Goal: Find specific page/section: Find specific page/section

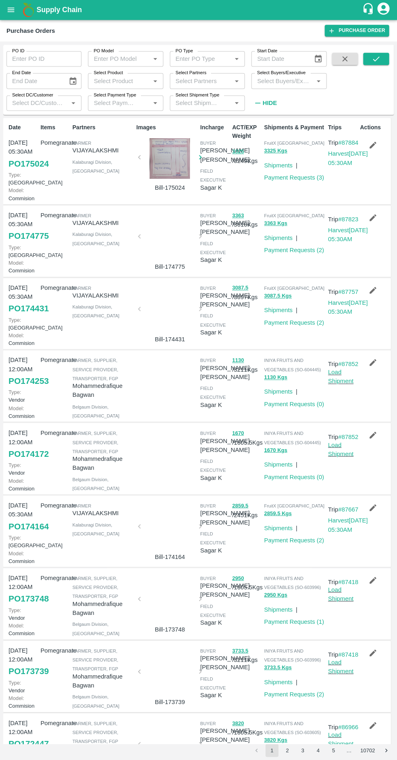
click at [277, 73] on label "Select Buyers/Executive" at bounding box center [281, 73] width 49 height 6
click at [277, 76] on input "Select Buyers/Executive" at bounding box center [282, 81] width 57 height 11
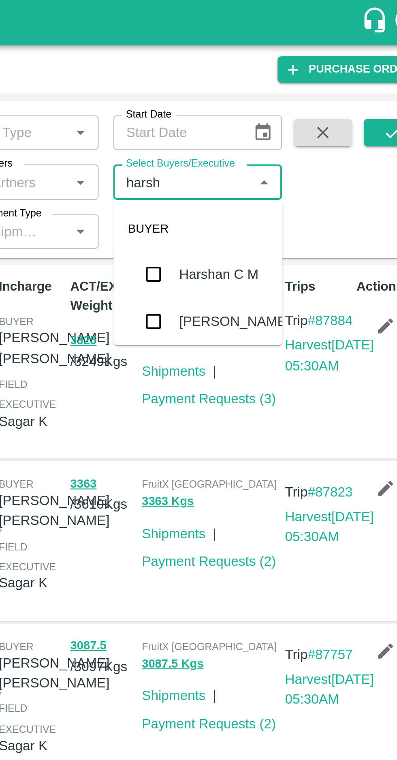
type input "harshv"
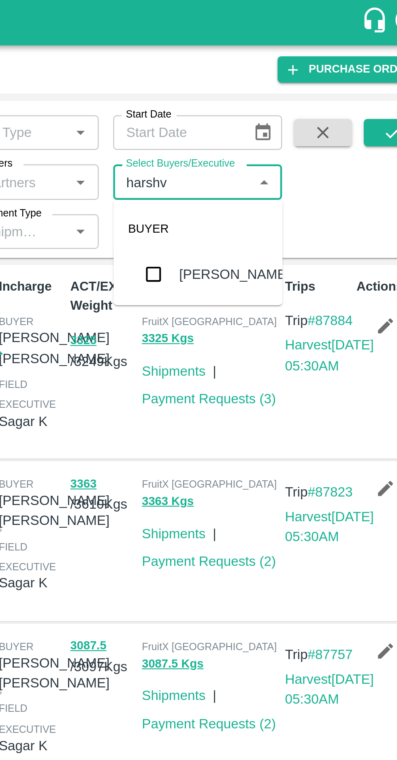
click at [269, 122] on input "checkbox" at bounding box center [269, 122] width 16 height 16
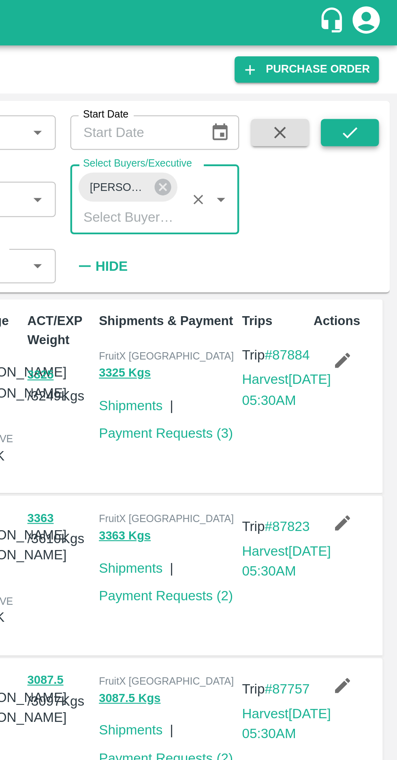
click at [382, 59] on button "submit" at bounding box center [376, 59] width 26 height 12
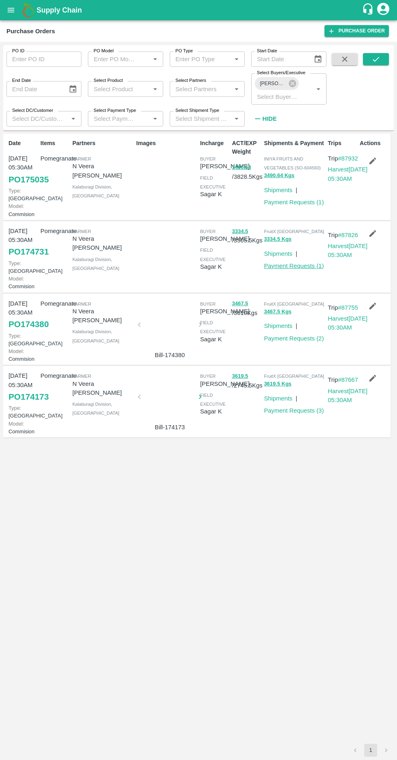
click at [291, 269] on link "Payment Requests ( 1 )" at bounding box center [294, 265] width 60 height 6
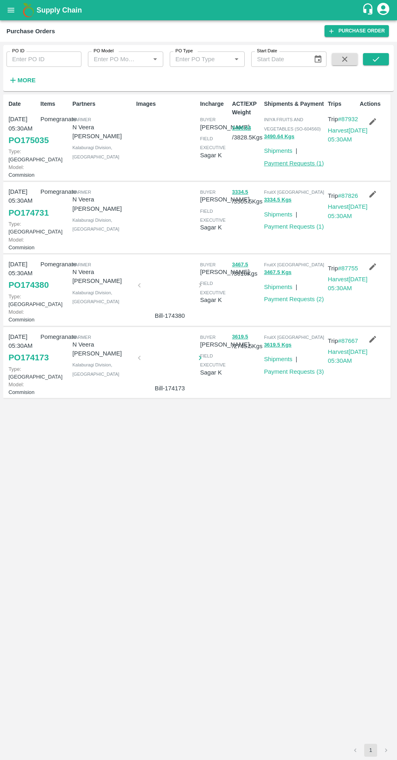
click at [292, 166] on link "Payment Requests ( 1 )" at bounding box center [294, 163] width 60 height 6
click at [296, 230] on link "Payment Requests ( 1 )" at bounding box center [294, 226] width 60 height 6
click at [299, 165] on link "Payment Requests ( 1 )" at bounding box center [294, 163] width 60 height 6
click at [21, 78] on strong "More" at bounding box center [26, 80] width 18 height 6
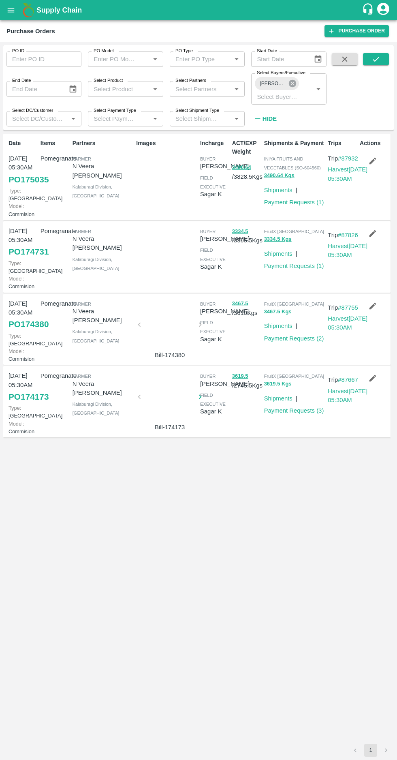
click at [291, 83] on icon at bounding box center [292, 83] width 7 height 7
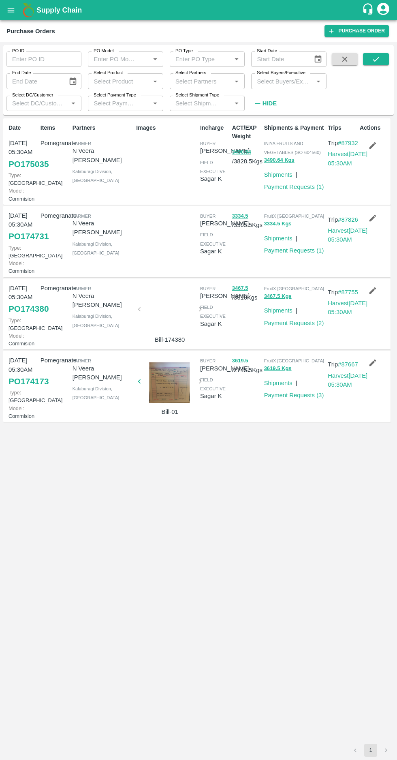
click at [283, 83] on input "Select Buyers/Executive" at bounding box center [282, 81] width 57 height 11
type input "afza"
click at [267, 119] on input "checkbox" at bounding box center [269, 123] width 16 height 16
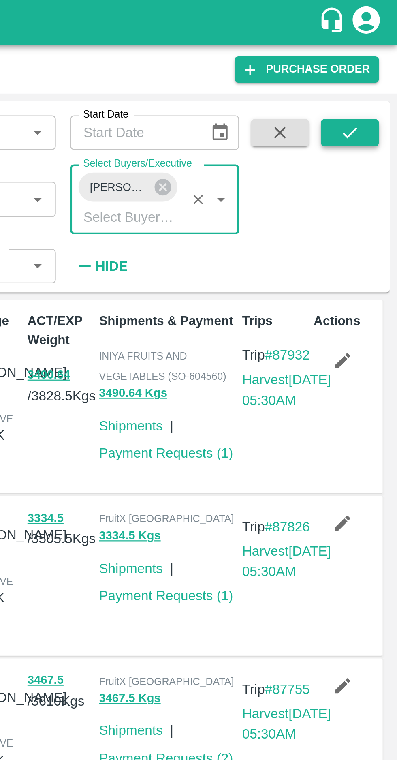
click at [378, 54] on button "submit" at bounding box center [376, 59] width 26 height 12
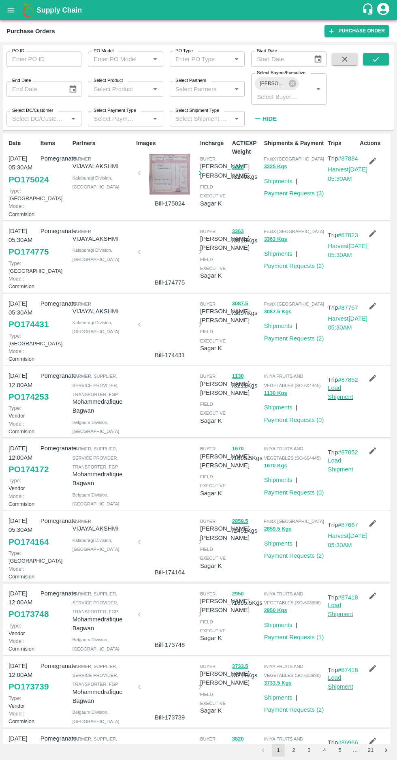
click at [292, 195] on link "Payment Requests ( 3 )" at bounding box center [294, 193] width 60 height 6
click at [292, 269] on link "Payment Requests ( 2 )" at bounding box center [294, 265] width 60 height 6
